Goal: Task Accomplishment & Management: Manage account settings

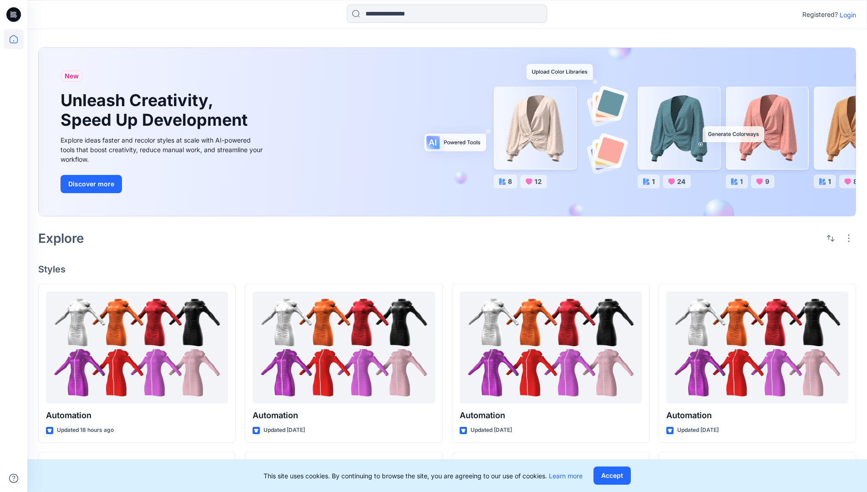
click at [846, 15] on p "Login" at bounding box center [848, 15] width 16 height 10
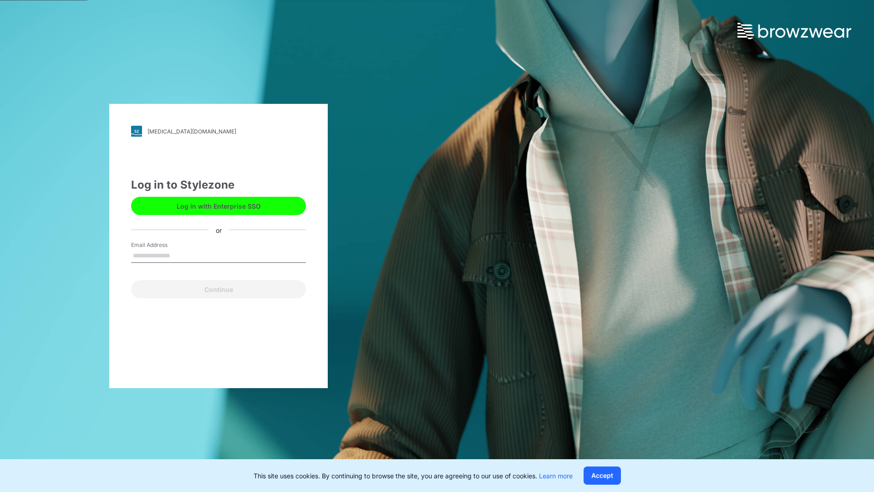
click at [180, 255] on input "Email Address" at bounding box center [218, 256] width 175 height 14
type input "**********"
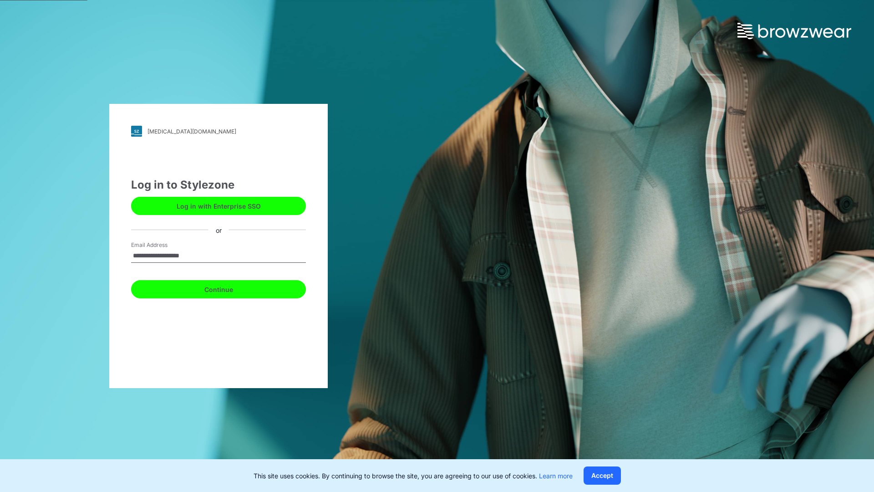
click at [229, 288] on button "Continue" at bounding box center [218, 289] width 175 height 18
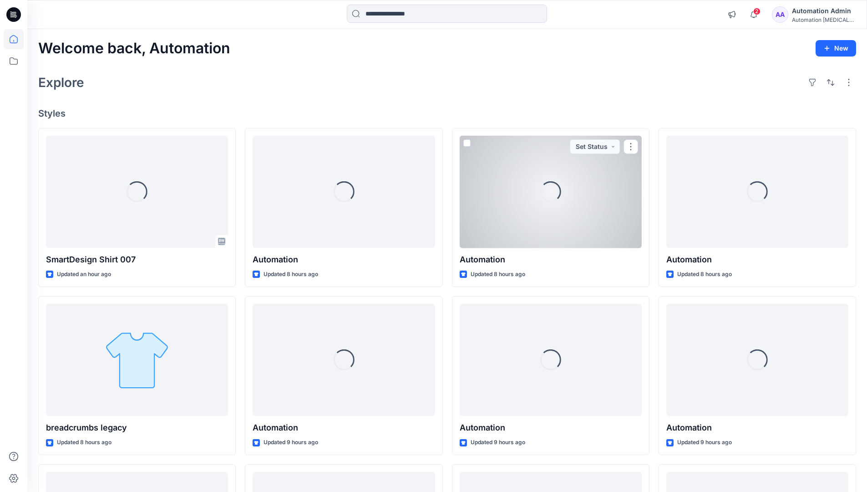
click at [17, 39] on icon at bounding box center [14, 39] width 8 height 8
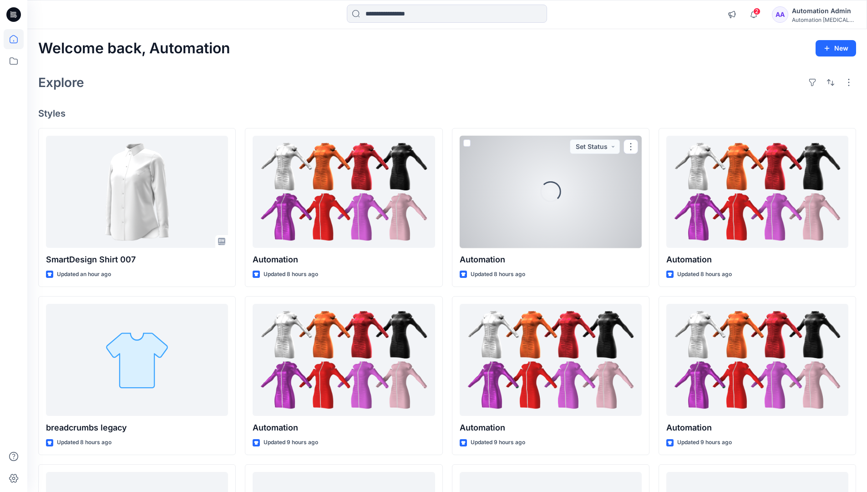
scroll to position [175, 0]
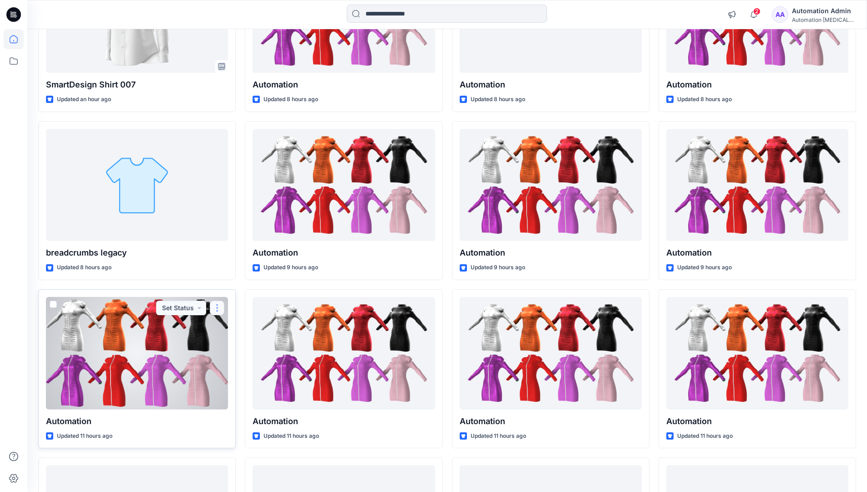
click at [217, 306] on button "button" at bounding box center [217, 307] width 15 height 15
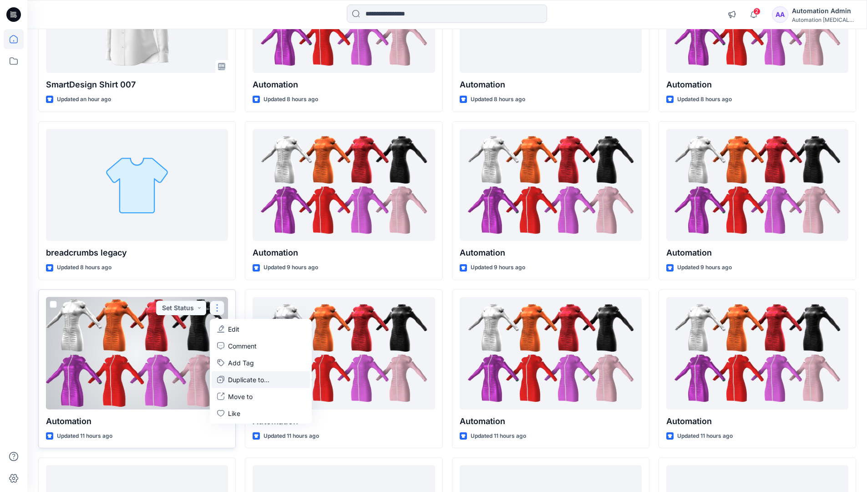
click at [231, 377] on p "Duplicate to..." at bounding box center [248, 380] width 41 height 10
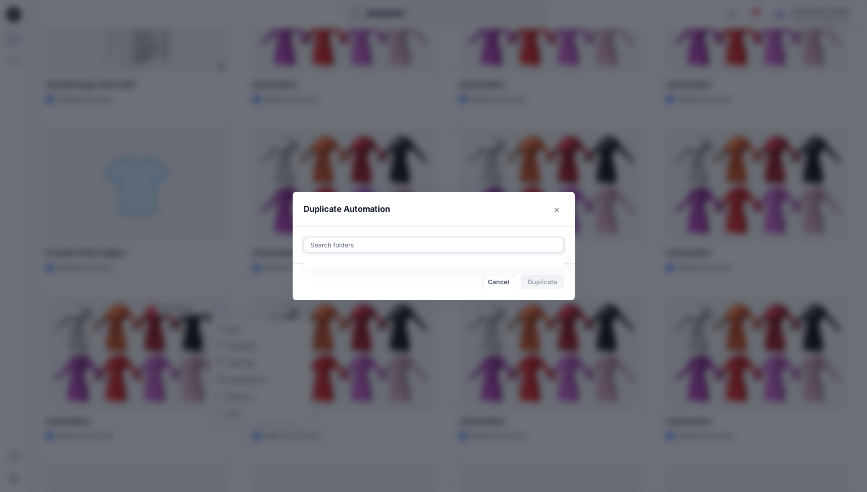
click at [342, 246] on div at bounding box center [434, 244] width 249 height 11
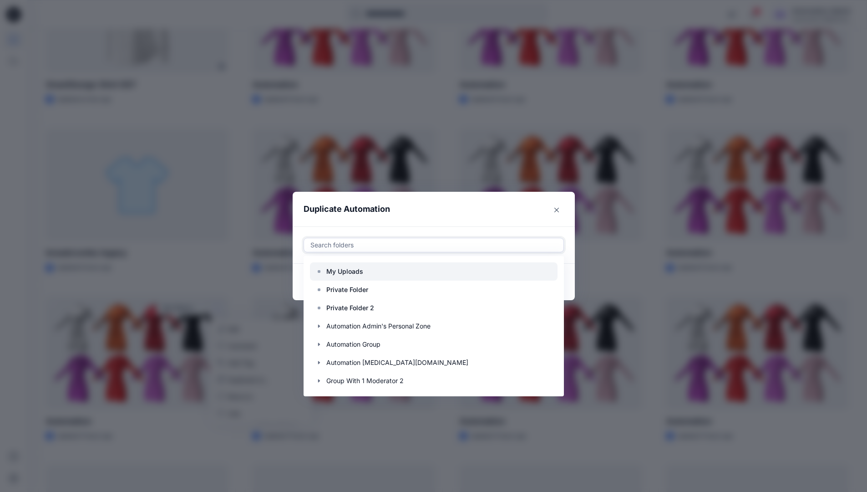
click at [350, 267] on p "My Uploads" at bounding box center [344, 271] width 37 height 11
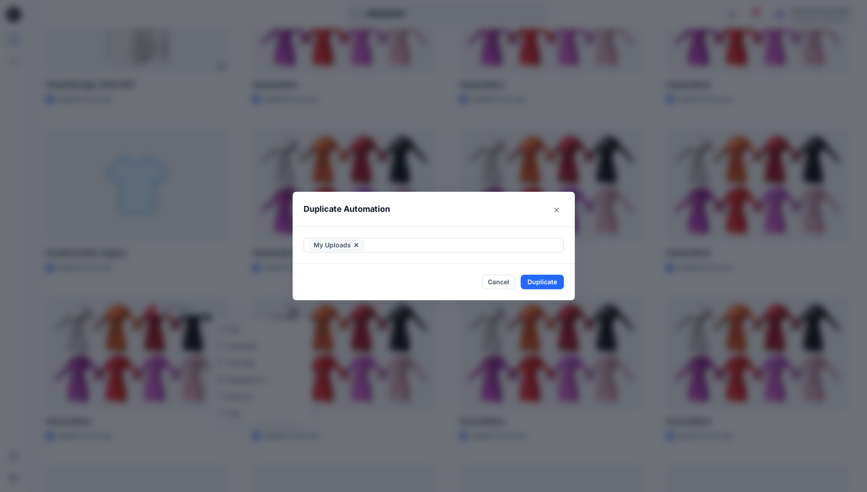
click at [427, 214] on header "Duplicate Automation" at bounding box center [425, 209] width 264 height 35
click at [551, 279] on button "Duplicate" at bounding box center [542, 282] width 43 height 15
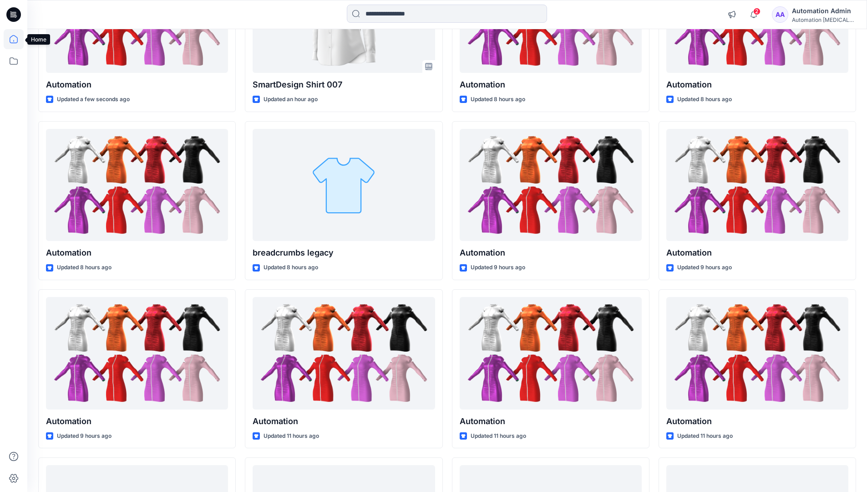
click at [9, 38] on icon at bounding box center [14, 39] width 20 height 20
click at [15, 59] on icon at bounding box center [14, 61] width 20 height 20
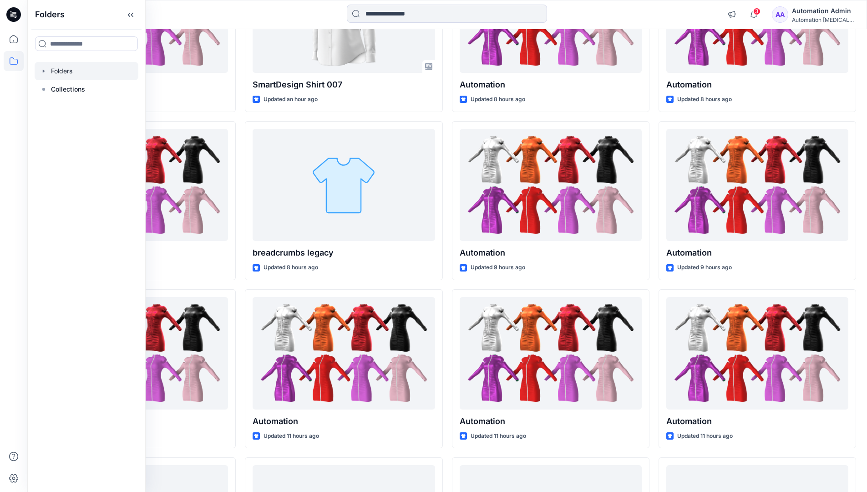
click at [66, 70] on div at bounding box center [87, 71] width 104 height 18
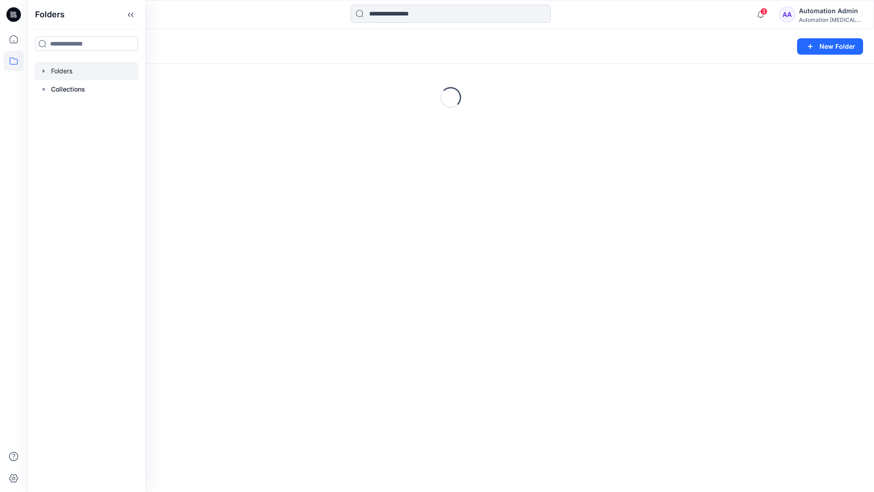
click at [818, 15] on div "Automation Admin" at bounding box center [831, 10] width 64 height 11
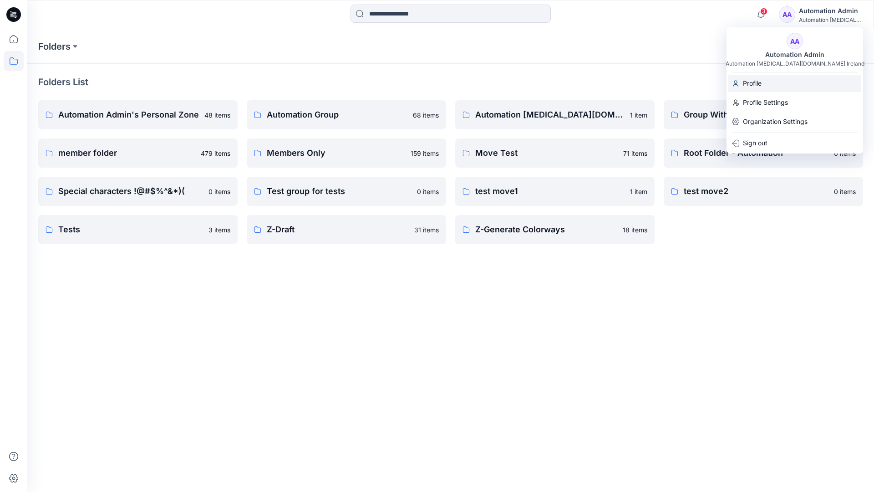
click at [759, 83] on p "Profile" at bounding box center [752, 83] width 19 height 17
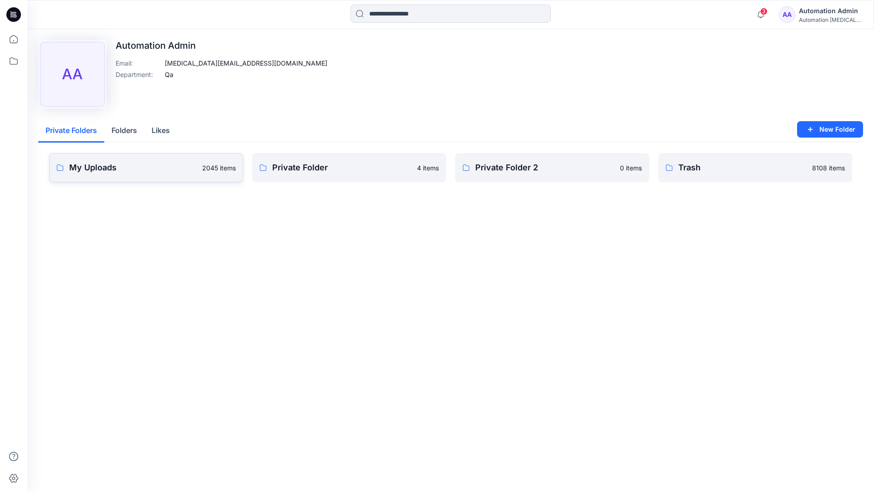
click at [159, 174] on link "My Uploads 2045 items" at bounding box center [146, 167] width 194 height 29
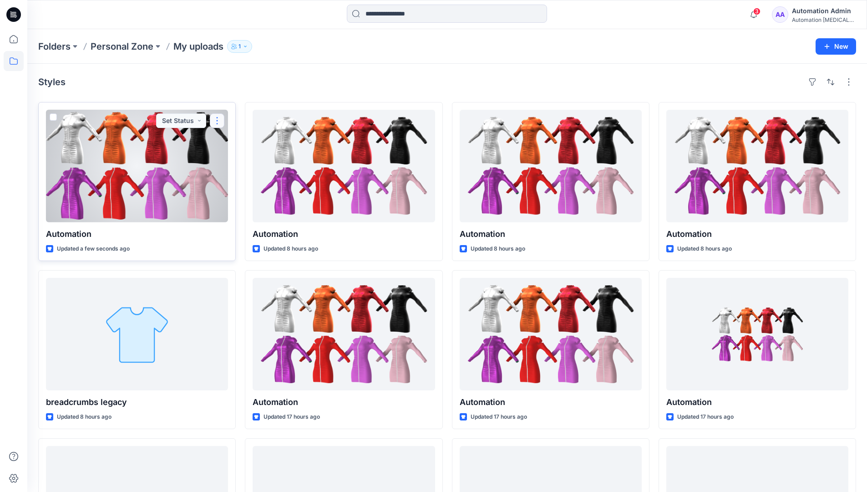
click at [216, 122] on button "button" at bounding box center [217, 120] width 15 height 15
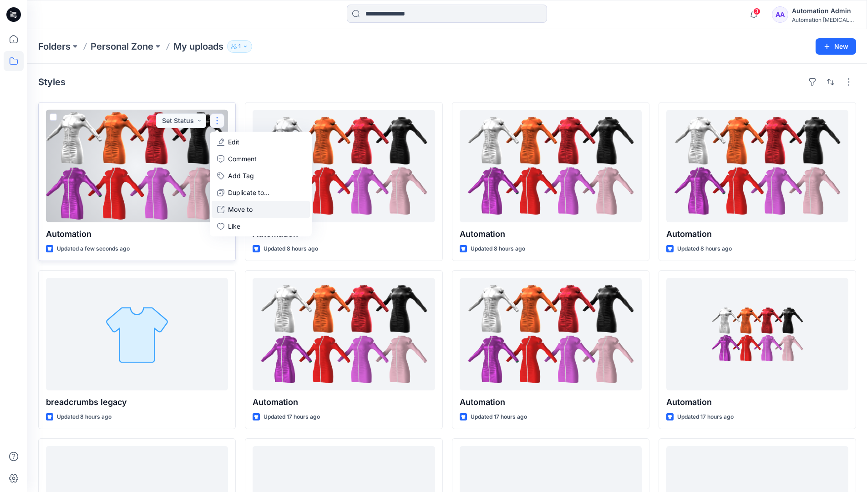
click at [227, 210] on button "Move to" at bounding box center [261, 209] width 98 height 17
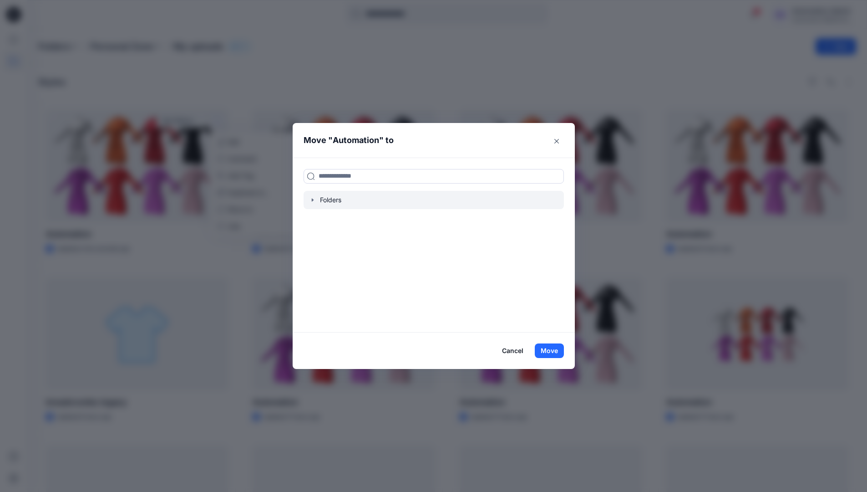
click at [316, 198] on icon "button" at bounding box center [312, 199] width 7 height 7
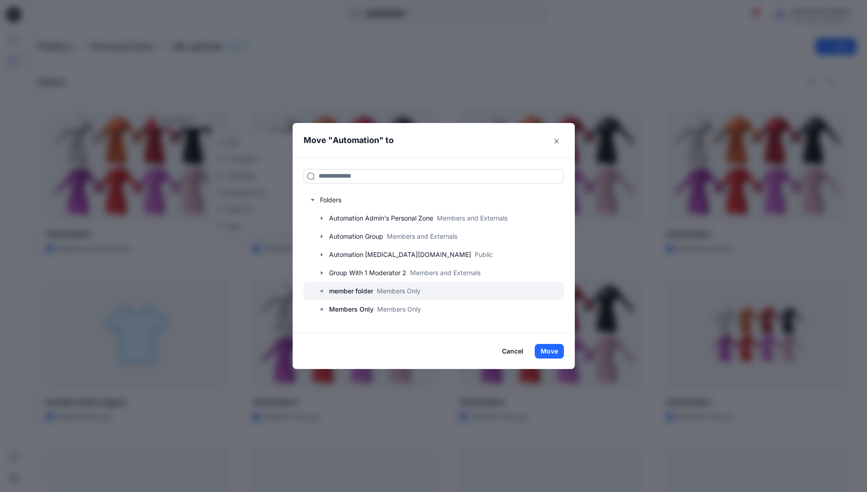
click at [349, 291] on p "member folder" at bounding box center [351, 290] width 44 height 11
click at [556, 350] on button "Move" at bounding box center [549, 351] width 29 height 15
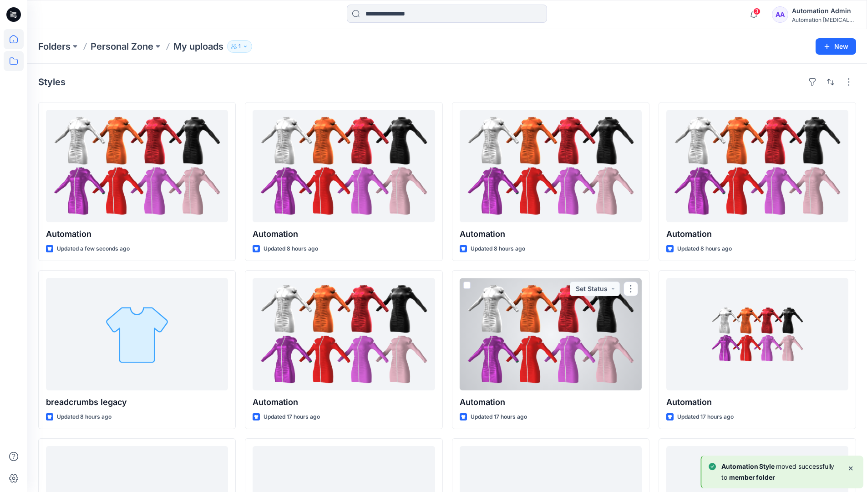
click at [14, 41] on icon at bounding box center [14, 39] width 20 height 20
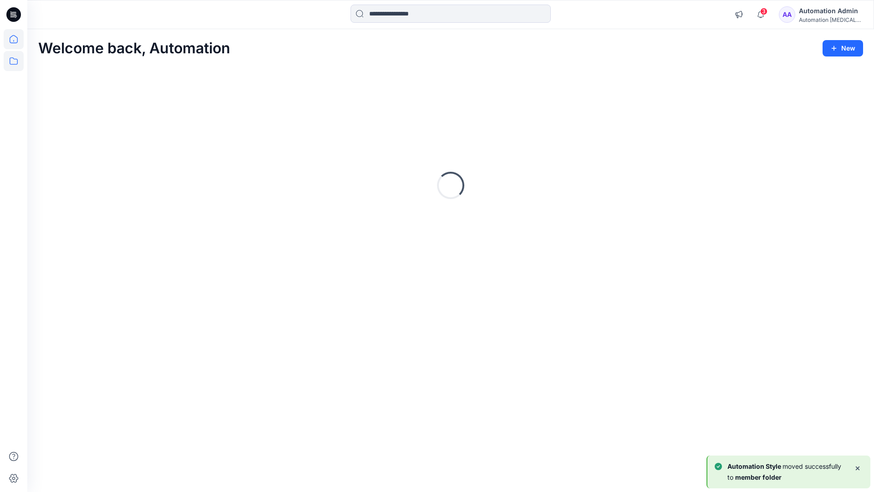
click at [15, 59] on icon at bounding box center [14, 60] width 8 height 7
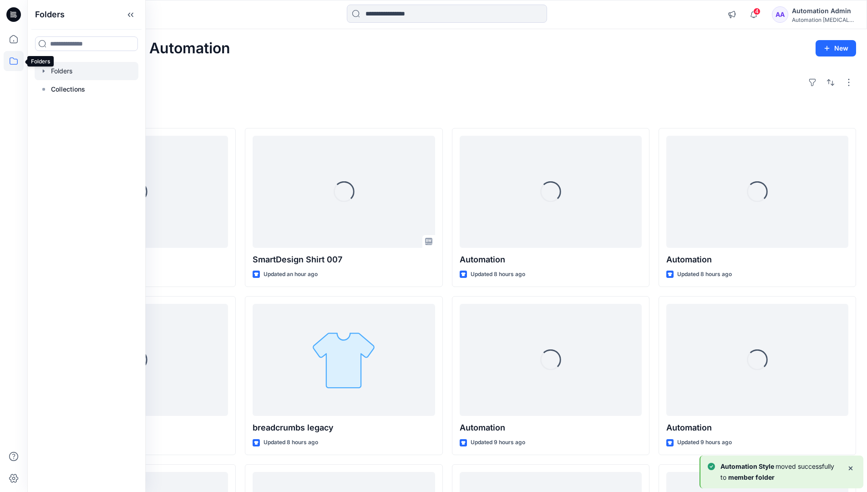
click at [66, 70] on div at bounding box center [87, 71] width 104 height 18
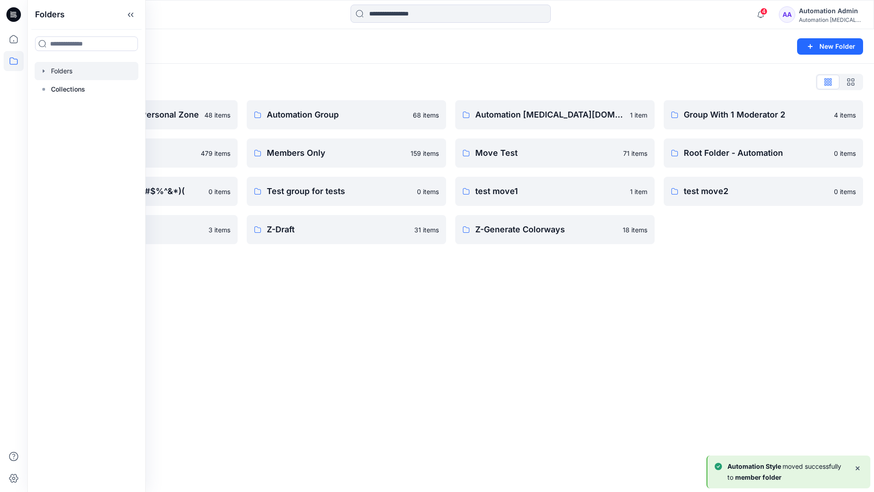
click at [365, 289] on div "Folders New Folder Folders List Automation Admin's Personal Zone 48 items membe…" at bounding box center [450, 260] width 847 height 463
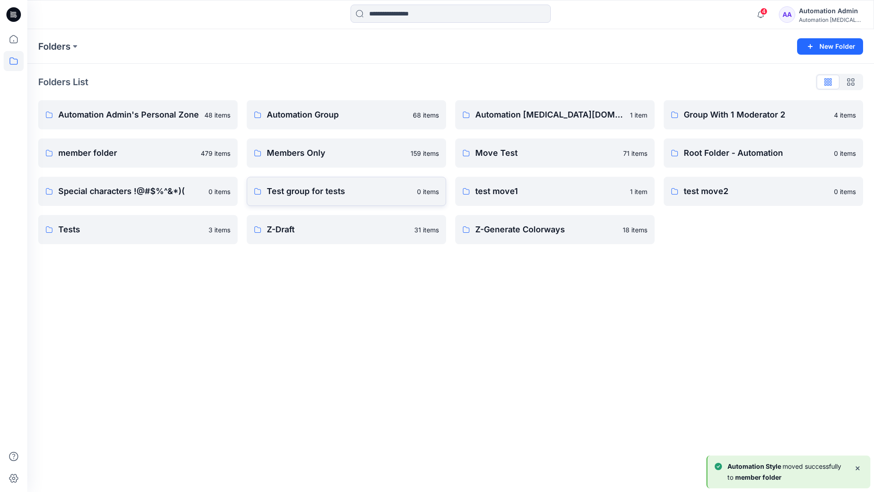
click at [337, 194] on p "Test group for tests" at bounding box center [339, 191] width 145 height 13
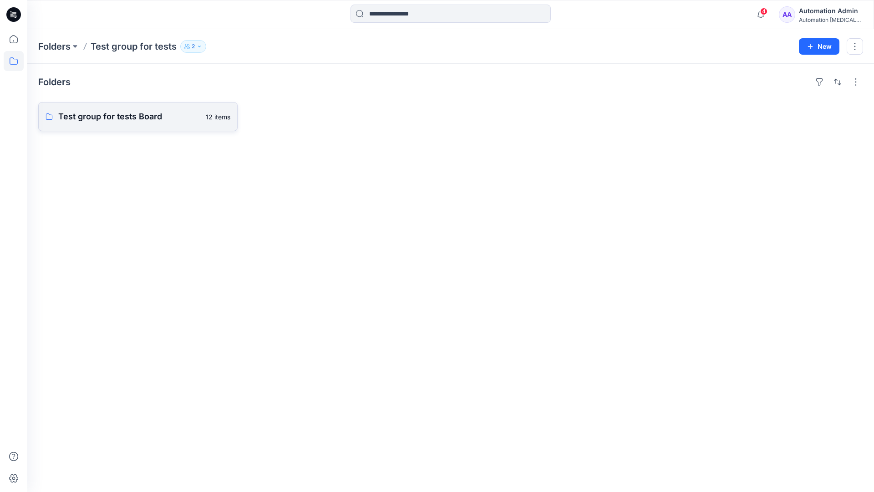
click at [156, 124] on link "Test group for tests Board 12 items" at bounding box center [137, 116] width 199 height 29
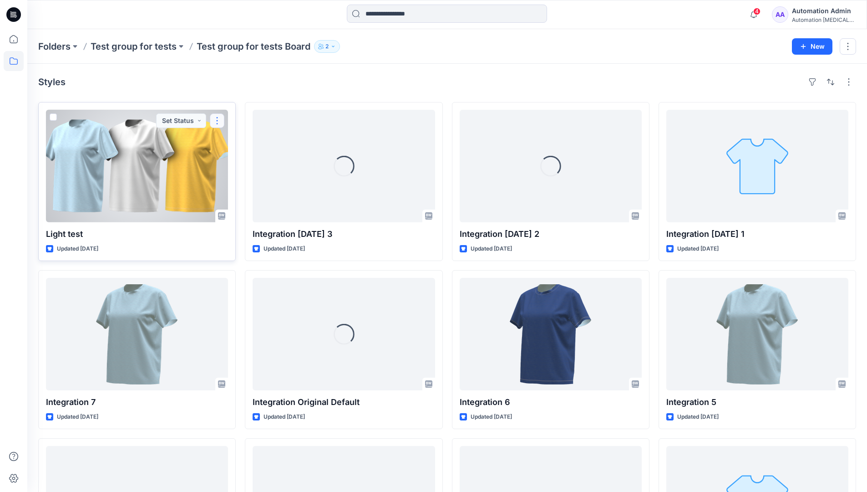
click at [220, 121] on button "button" at bounding box center [217, 120] width 15 height 15
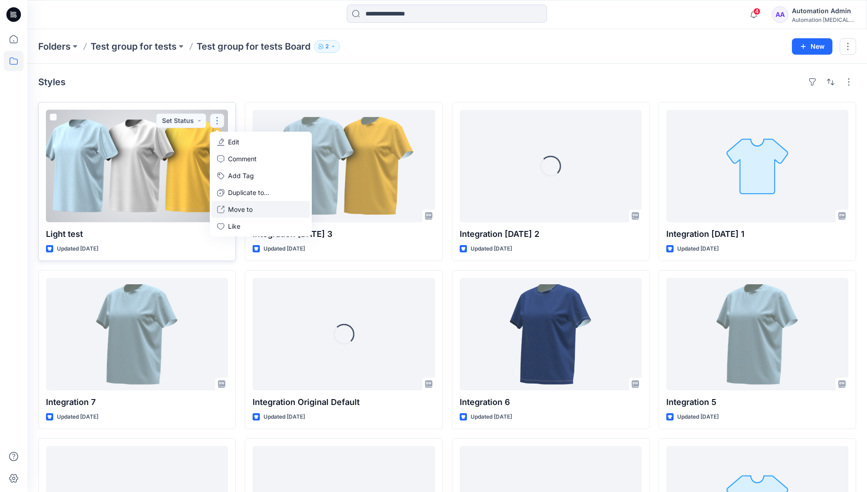
click at [239, 206] on p "Move to" at bounding box center [240, 209] width 25 height 10
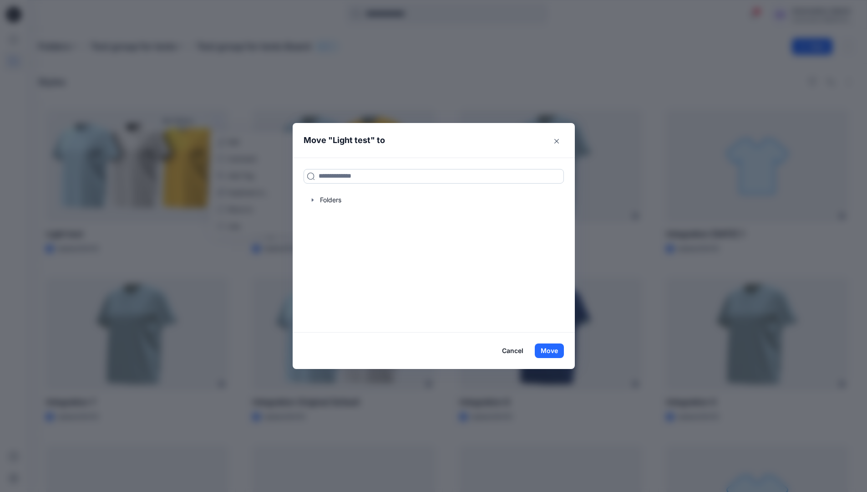
click at [336, 179] on input at bounding box center [434, 176] width 260 height 15
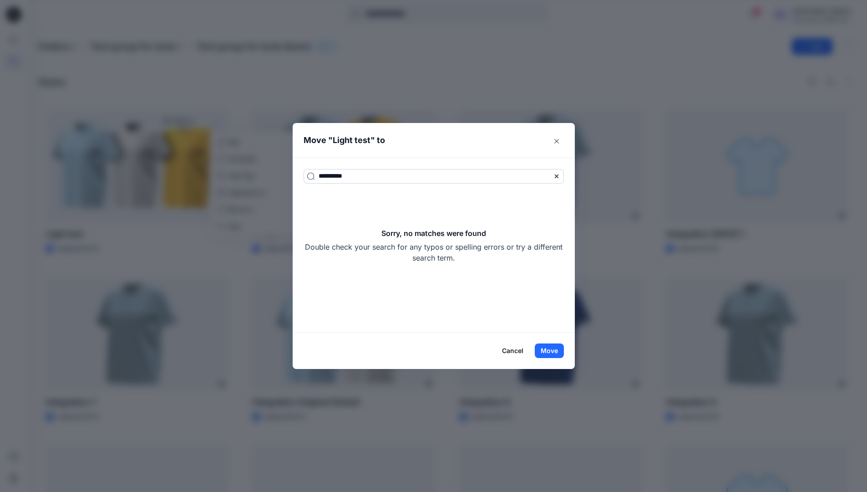
type input "**********"
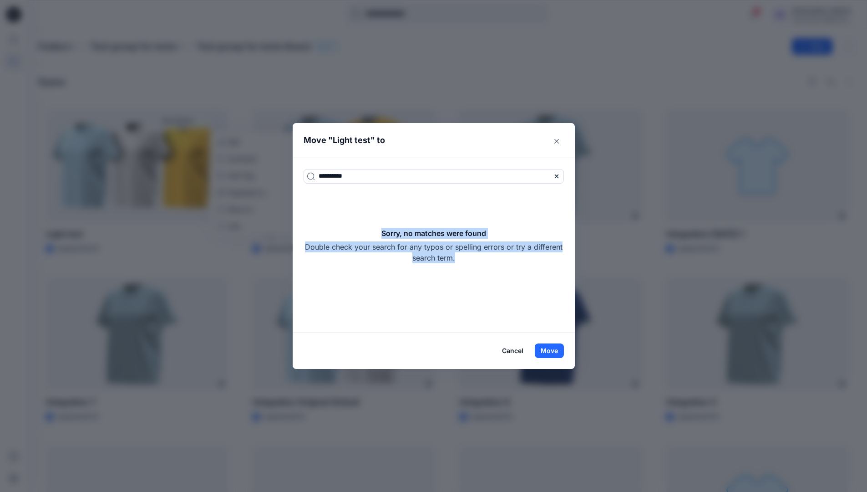
drag, startPoint x: 336, startPoint y: 179, endPoint x: 493, endPoint y: 254, distance: 174.1
click at [493, 254] on div "Sorry, no matches were found Double check your search for any typos or spelling…" at bounding box center [434, 246] width 260 height 36
click at [558, 346] on button "Move" at bounding box center [549, 350] width 29 height 15
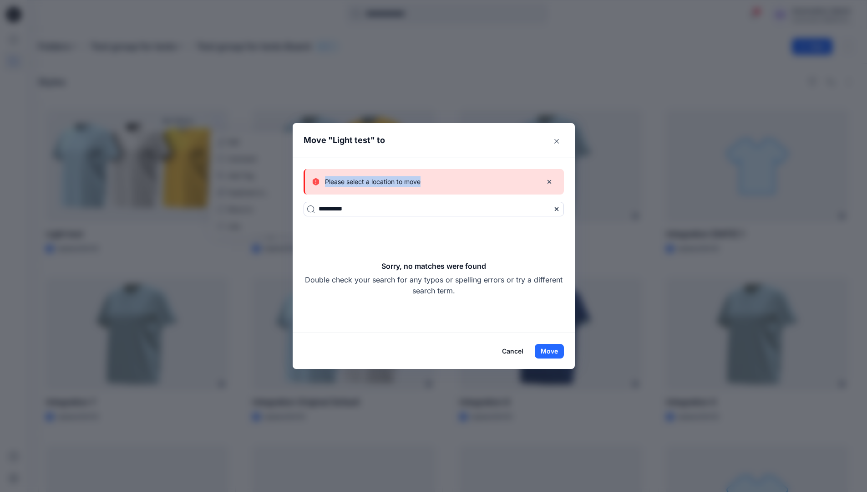
drag, startPoint x: 558, startPoint y: 346, endPoint x: 429, endPoint y: 182, distance: 208.8
click at [429, 182] on div "Please select a location to move" at bounding box center [423, 181] width 223 height 11
click at [512, 350] on button "Cancel" at bounding box center [512, 351] width 33 height 15
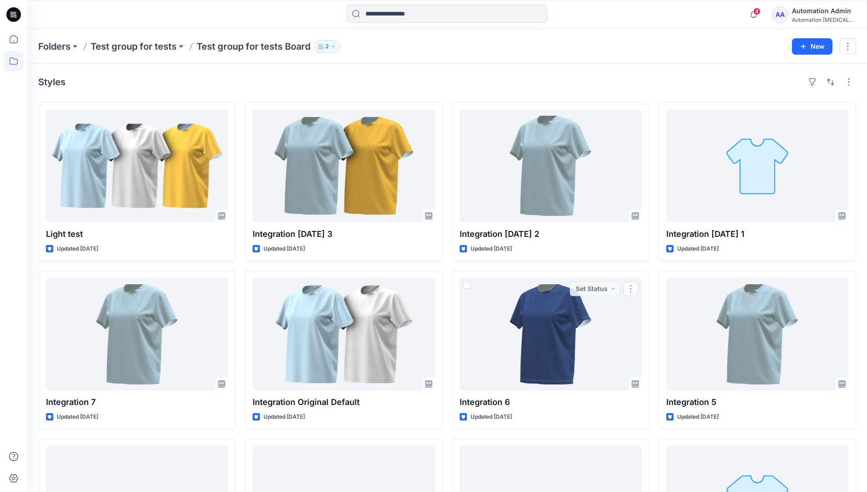
click at [819, 12] on div "Automation Admin" at bounding box center [824, 10] width 64 height 11
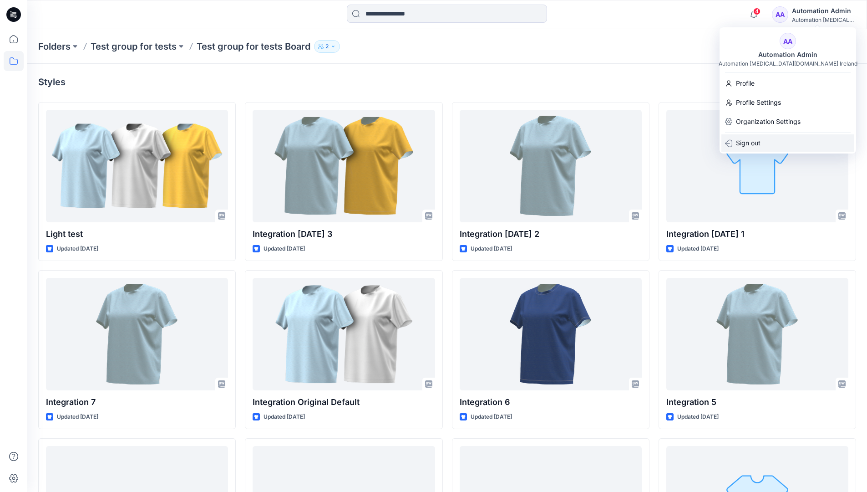
click at [744, 145] on p "Sign out" at bounding box center [748, 142] width 25 height 17
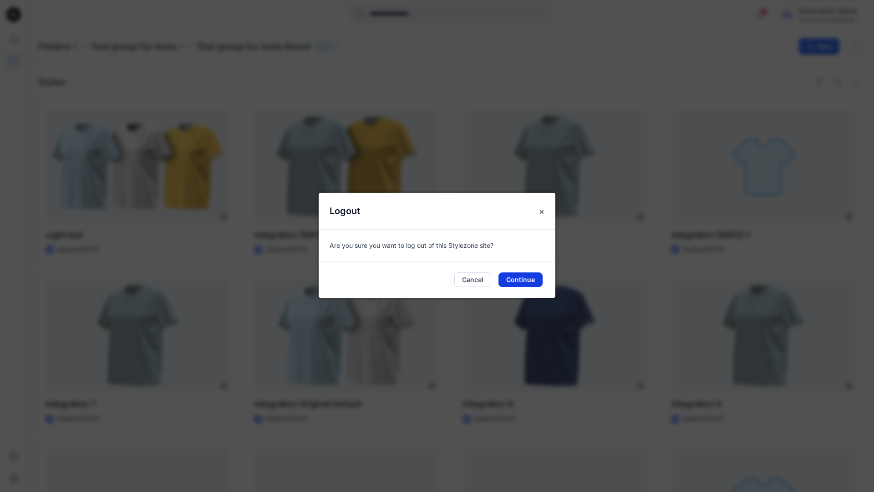
click at [531, 281] on button "Continue" at bounding box center [520, 279] width 44 height 15
